Goal: Task Accomplishment & Management: Use online tool/utility

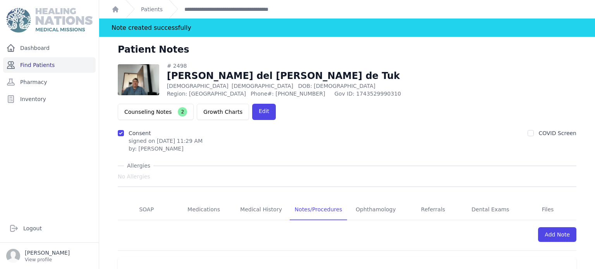
click at [51, 63] on link "Find Patients" at bounding box center [49, 65] width 93 height 16
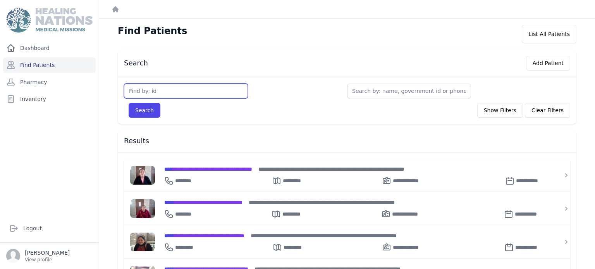
click at [189, 93] on input "text" at bounding box center [186, 91] width 124 height 15
type input "3061"
click at [129, 103] on button "Search" at bounding box center [145, 110] width 32 height 15
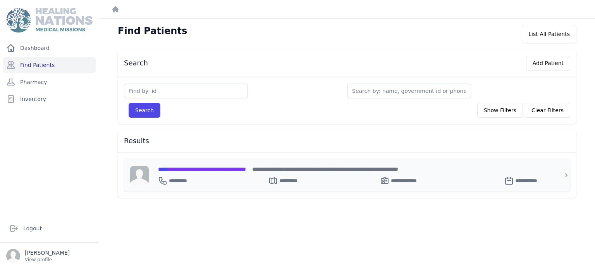
click at [224, 182] on div "**********" at bounding box center [352, 179] width 388 height 12
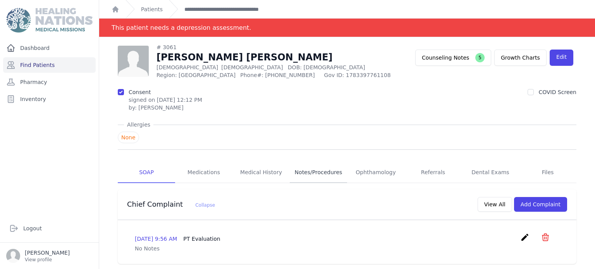
click at [324, 176] on link "Notes/Procedures" at bounding box center [318, 172] width 57 height 21
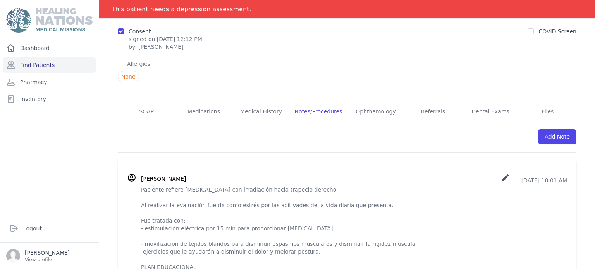
scroll to position [117, 0]
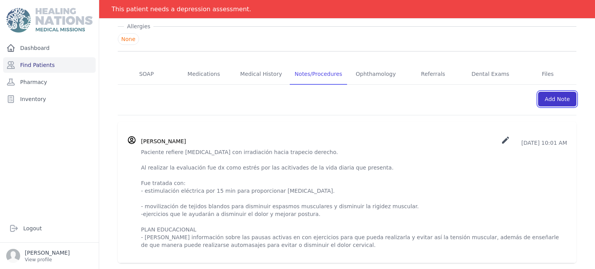
click at [557, 94] on link "Add Note" at bounding box center [557, 99] width 38 height 15
